Goal: Task Accomplishment & Management: Use online tool/utility

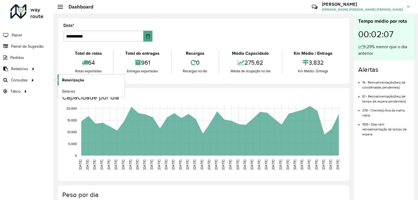
click at [84, 80] on link "Roteirização" at bounding box center [91, 79] width 67 height 11
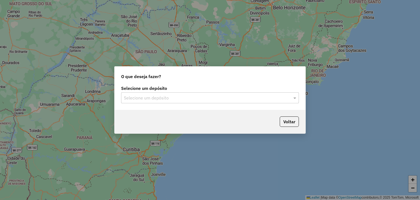
click at [186, 99] on input "text" at bounding box center [204, 98] width 161 height 7
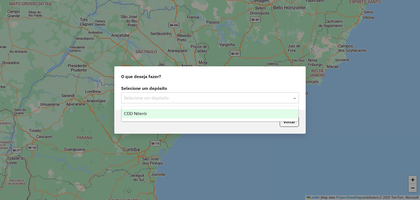
click at [144, 114] on span "CDD Niterói" at bounding box center [135, 113] width 23 height 5
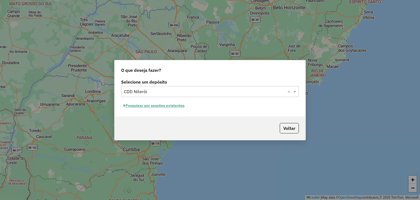
click at [170, 105] on button "Pesquisar por sessões existentes" at bounding box center [154, 105] width 66 height 8
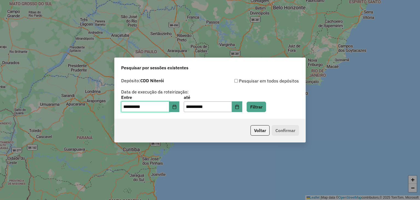
click at [128, 106] on input "**********" at bounding box center [145, 106] width 48 height 11
click at [194, 105] on input "**********" at bounding box center [208, 106] width 48 height 11
type input "**********"
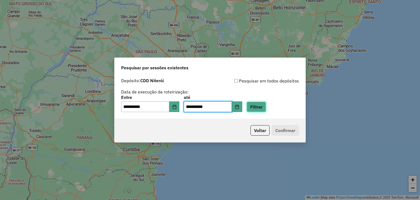
click at [266, 107] on button "Filtrar" at bounding box center [256, 106] width 19 height 10
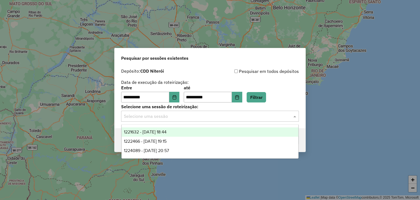
click at [208, 121] on div "Selecione uma sessão" at bounding box center [210, 115] width 178 height 11
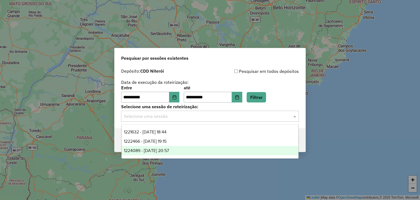
click at [169, 151] on span "1224089 - 05/08/2025 20:57" at bounding box center [146, 150] width 45 height 5
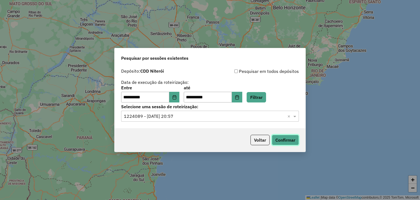
click at [282, 141] on button "Confirmar" at bounding box center [285, 140] width 27 height 10
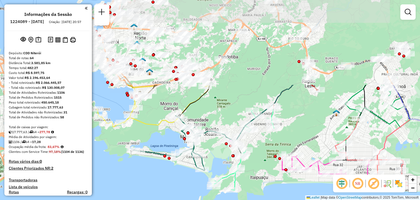
drag, startPoint x: 241, startPoint y: 107, endPoint x: 262, endPoint y: 212, distance: 106.5
click at [262, 199] on html "Aguarde... Pop-up bloqueado! Seu navegador bloqueou automáticamente a abertura …" at bounding box center [210, 100] width 420 height 200
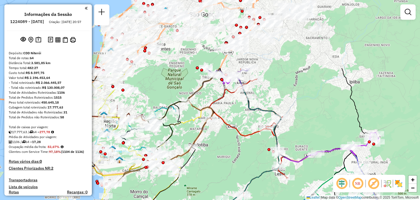
drag, startPoint x: 146, startPoint y: 124, endPoint x: 117, endPoint y: 211, distance: 91.6
click at [117, 199] on html "Aguarde... Pop-up bloqueado! Seu navegador bloqueou automáticamente a abertura …" at bounding box center [210, 100] width 420 height 200
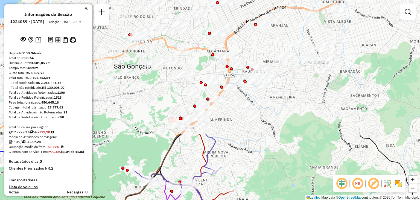
drag, startPoint x: 296, startPoint y: 24, endPoint x: 269, endPoint y: 177, distance: 155.7
click at [269, 177] on div "Janela de atendimento Grade de atendimento Capacidade Transportadoras Veículos …" at bounding box center [210, 100] width 420 height 200
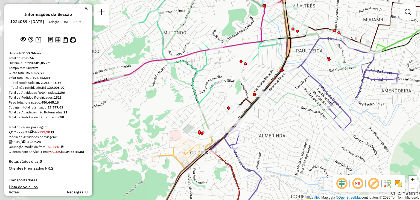
drag, startPoint x: 191, startPoint y: 128, endPoint x: 308, endPoint y: 124, distance: 117.1
click at [310, 124] on div "Janela de atendimento Grade de atendimento Capacidade Transportadoras Veículos …" at bounding box center [210, 100] width 420 height 200
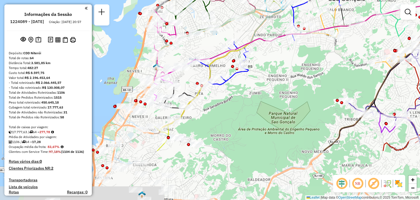
drag, startPoint x: 144, startPoint y: 131, endPoint x: 339, endPoint y: 62, distance: 207.4
click at [339, 62] on div "Janela de atendimento Grade de atendimento Capacidade Transportadoras Veículos …" at bounding box center [210, 100] width 420 height 200
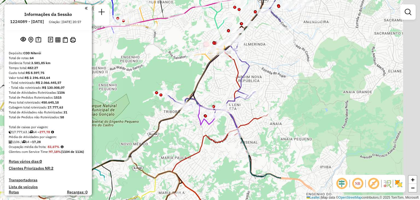
drag, startPoint x: 282, startPoint y: 105, endPoint x: 149, endPoint y: 80, distance: 135.2
click at [98, 98] on div "Janela de atendimento Grade de atendimento Capacidade Transportadoras Veículos …" at bounding box center [210, 100] width 420 height 200
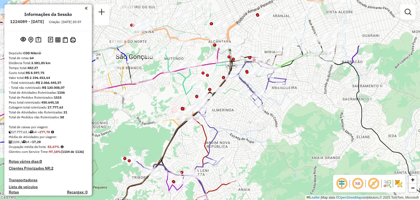
drag, startPoint x: 327, startPoint y: 57, endPoint x: 297, endPoint y: 121, distance: 70.2
click at [300, 123] on div "Janela de atendimento Grade de atendimento Capacidade Transportadoras Veículos …" at bounding box center [210, 100] width 420 height 200
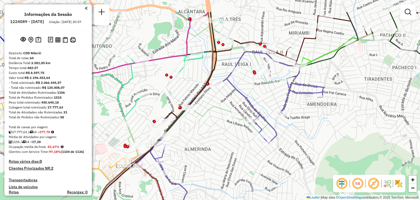
drag, startPoint x: 245, startPoint y: 61, endPoint x: 260, endPoint y: 92, distance: 34.2
click at [260, 92] on div "Janela de atendimento Grade de atendimento Capacidade Transportadoras Veículos …" at bounding box center [210, 100] width 420 height 200
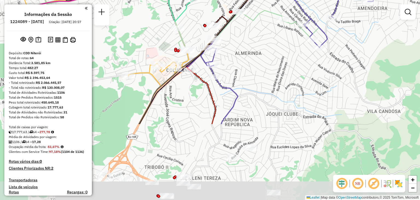
drag, startPoint x: 217, startPoint y: 130, endPoint x: 267, endPoint y: 35, distance: 107.9
click at [267, 34] on div "Janela de atendimento Grade de atendimento Capacidade Transportadoras Veículos …" at bounding box center [210, 100] width 420 height 200
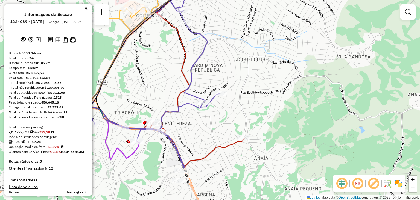
drag, startPoint x: 182, startPoint y: 115, endPoint x: 144, endPoint y: 69, distance: 59.7
click at [142, 69] on div "Janela de atendimento Grade de atendimento Capacidade Transportadoras Veículos …" at bounding box center [210, 100] width 420 height 200
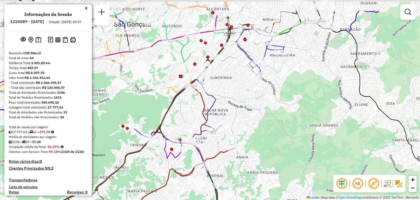
drag, startPoint x: 199, startPoint y: 80, endPoint x: 186, endPoint y: 108, distance: 31.3
click at [186, 108] on div "Janela de atendimento Grade de atendimento Capacidade Transportadoras Veículos …" at bounding box center [210, 100] width 420 height 200
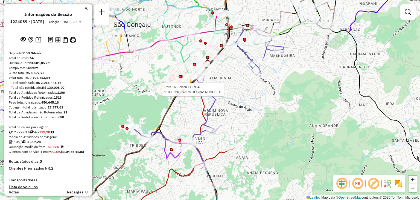
select select "**********"
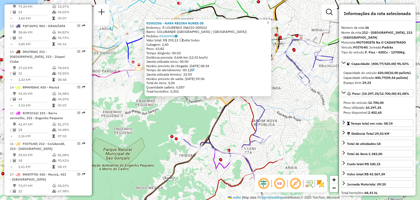
scroll to position [651, 0]
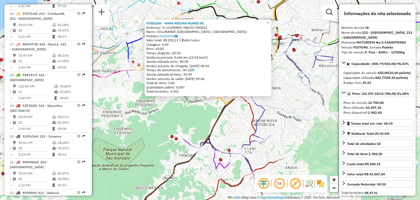
click at [177, 121] on div "Rota 57 - Placa FPJ0A34 91023281 - PENSAO DA NENA 91003256 - NARA REGINA NUNES …" at bounding box center [210, 100] width 420 height 200
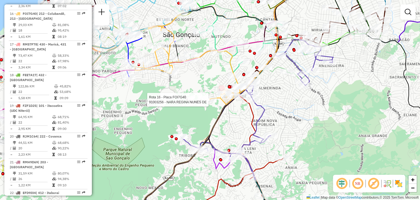
select select "**********"
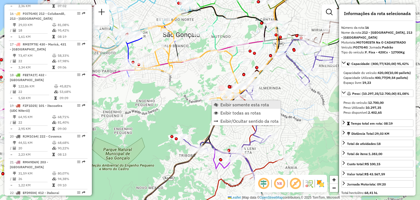
click at [224, 103] on span "Exibir somente esta rota" at bounding box center [244, 104] width 49 height 4
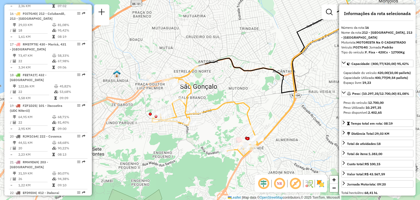
drag, startPoint x: 279, startPoint y: 135, endPoint x: 298, endPoint y: 118, distance: 25.6
click at [323, 111] on div "Janela de atendimento Grade de atendimento Capacidade Transportadoras Veículos …" at bounding box center [210, 100] width 420 height 200
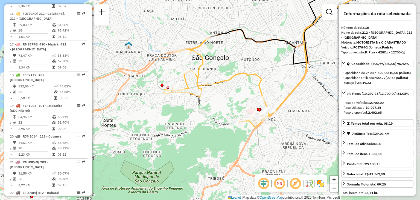
drag, startPoint x: 249, startPoint y: 154, endPoint x: 164, endPoint y: 149, distance: 85.2
click at [163, 149] on div "Janela de atendimento Grade de atendimento Capacidade Transportadoras Veículos …" at bounding box center [210, 100] width 420 height 200
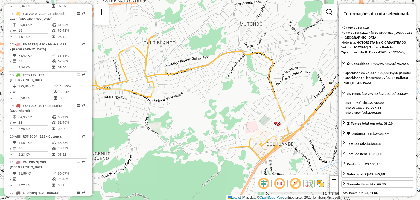
drag, startPoint x: 154, startPoint y: 128, endPoint x: 206, endPoint y: 179, distance: 72.9
click at [205, 180] on div "Janela de atendimento Grade de atendimento Capacidade Transportadoras Veículos …" at bounding box center [210, 100] width 420 height 200
